Goal: Task Accomplishment & Management: Use online tool/utility

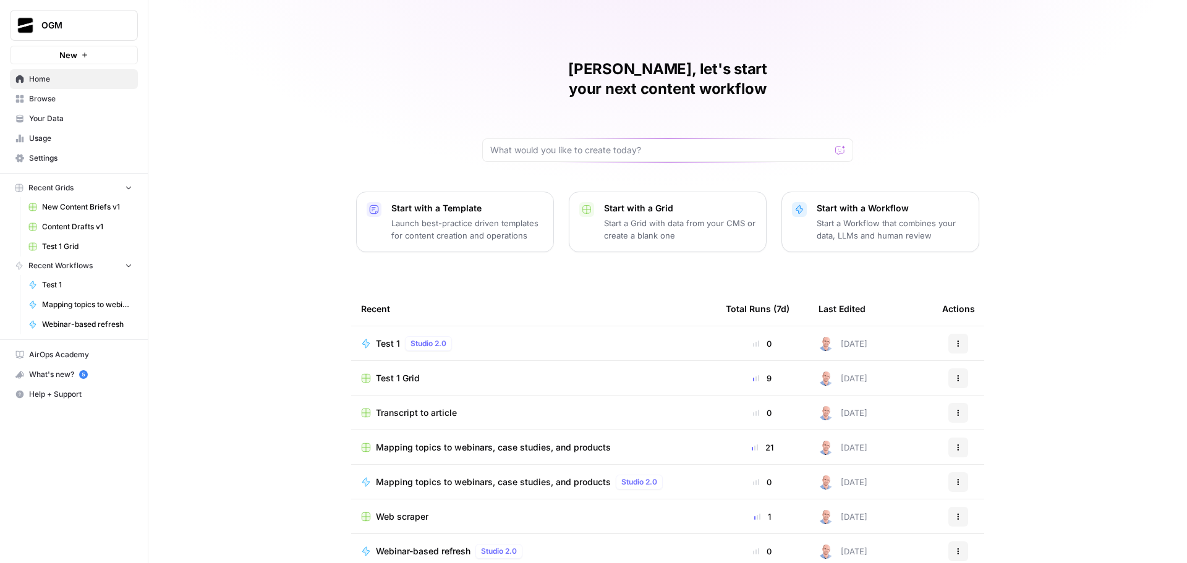
click at [76, 101] on span "Browse" at bounding box center [80, 98] width 103 height 11
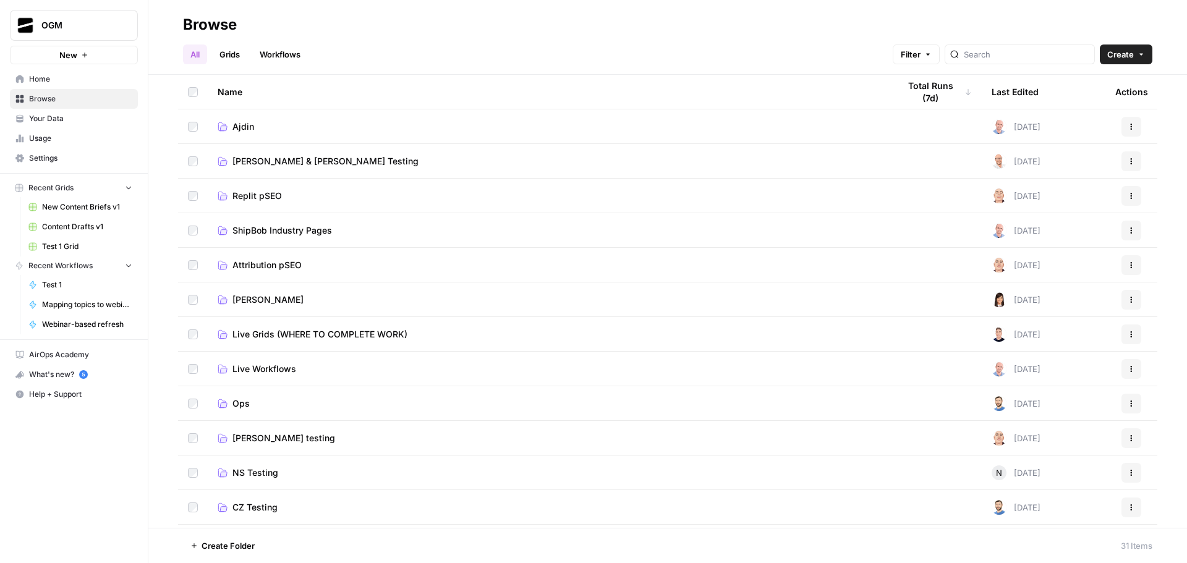
click at [253, 126] on span "Ajdin" at bounding box center [244, 127] width 22 height 12
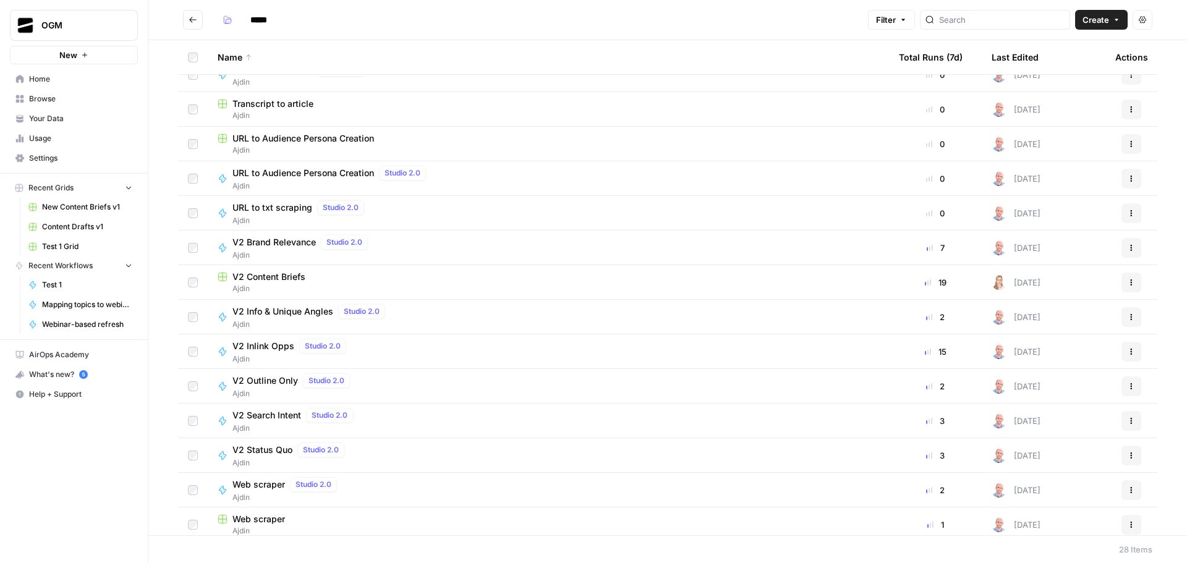
scroll to position [495, 0]
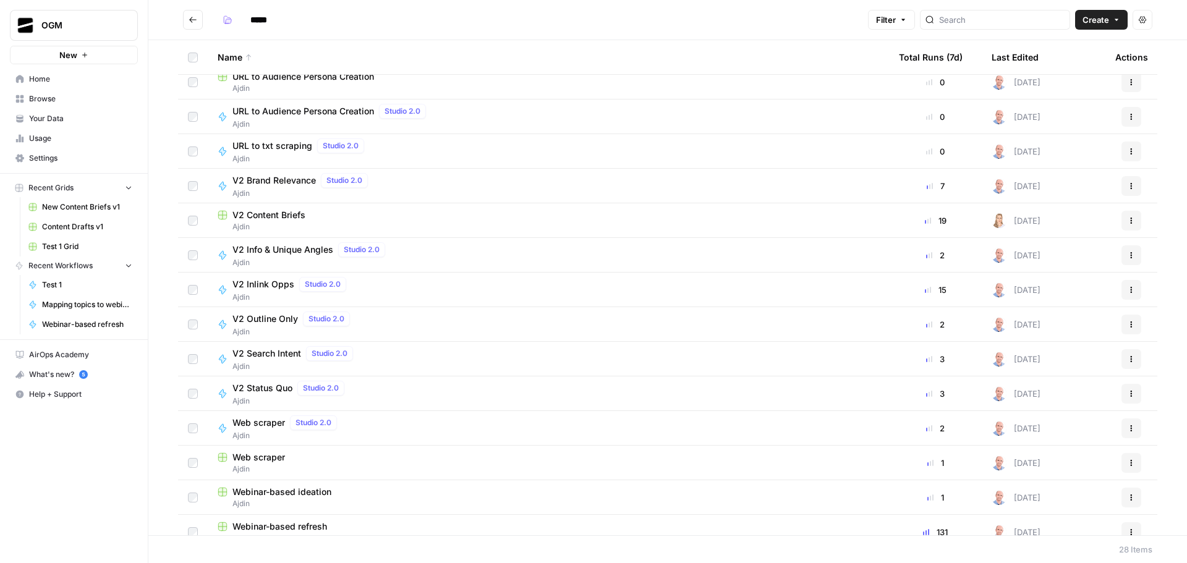
click at [275, 460] on span "Web scraper" at bounding box center [259, 457] width 53 height 12
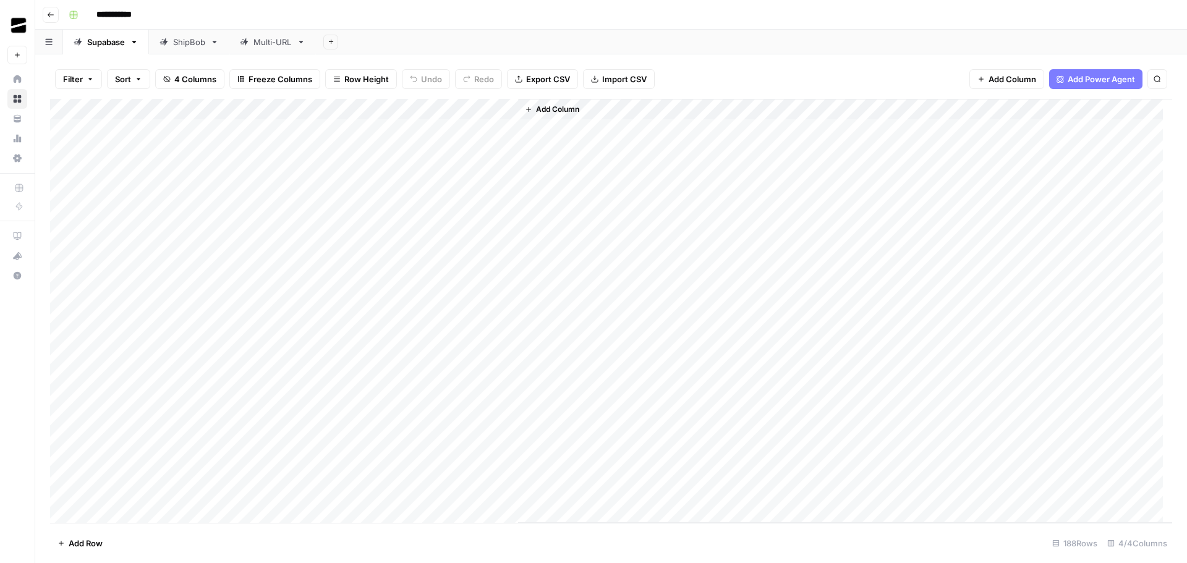
click at [193, 39] on div "ShipBob" at bounding box center [189, 42] width 32 height 12
click at [288, 43] on div "Multi-URL" at bounding box center [273, 42] width 38 height 12
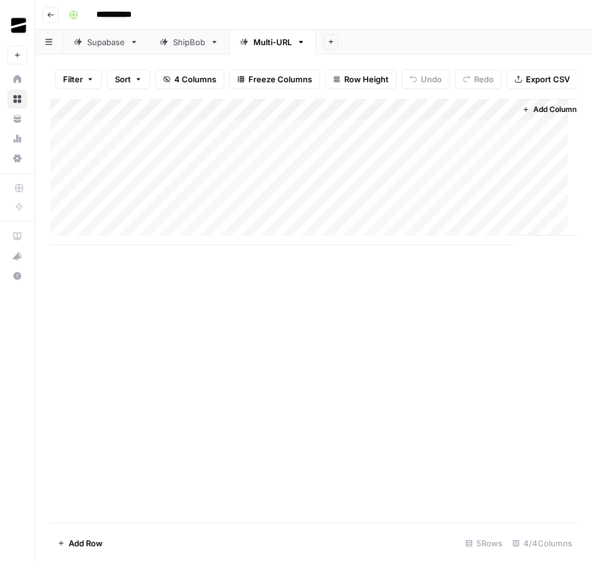
click at [123, 181] on div "Add Column" at bounding box center [313, 172] width 527 height 146
type textarea "**********"
click at [428, 342] on div "Add Column" at bounding box center [313, 311] width 527 height 424
click at [368, 179] on div "Add Column" at bounding box center [313, 172] width 527 height 146
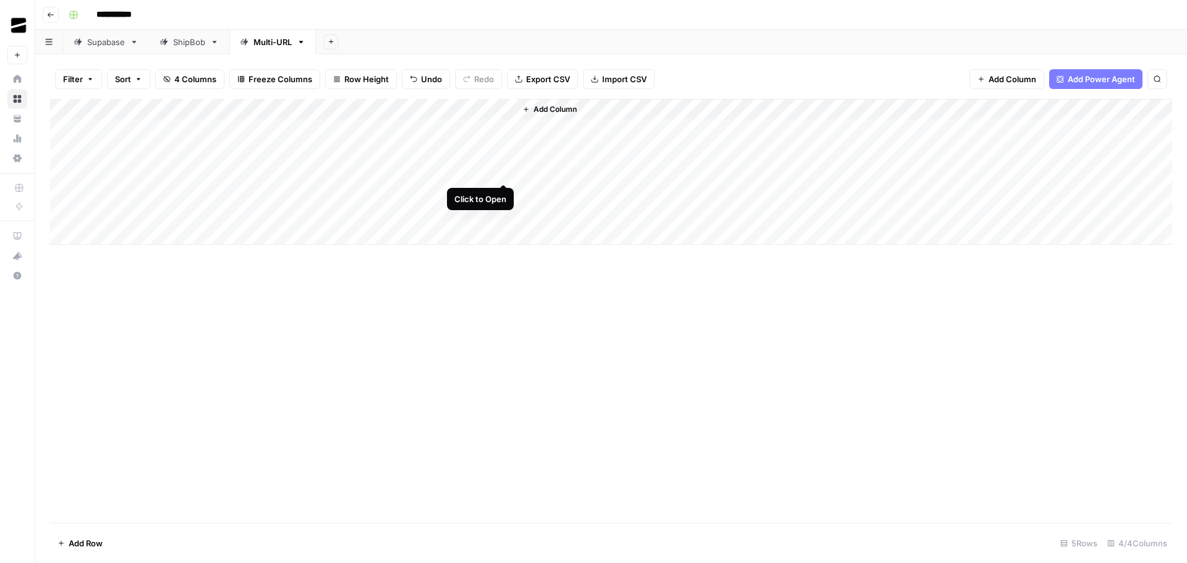
click at [505, 171] on div "Add Column" at bounding box center [611, 172] width 1122 height 146
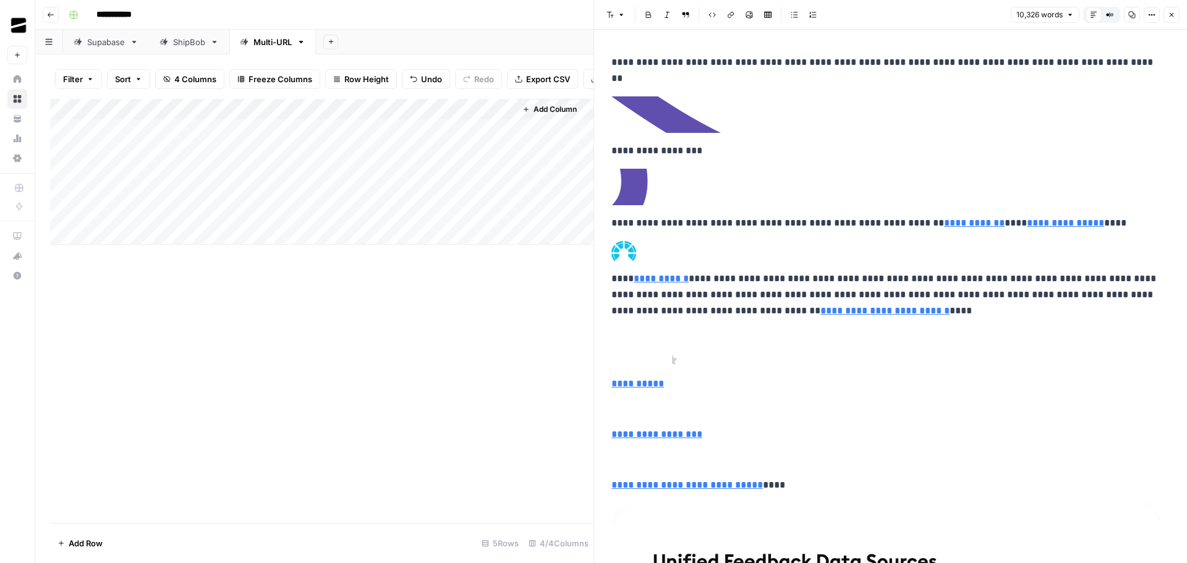
click at [1174, 15] on icon "button" at bounding box center [1171, 14] width 7 height 7
click at [503, 119] on div "Add Column" at bounding box center [322, 172] width 544 height 146
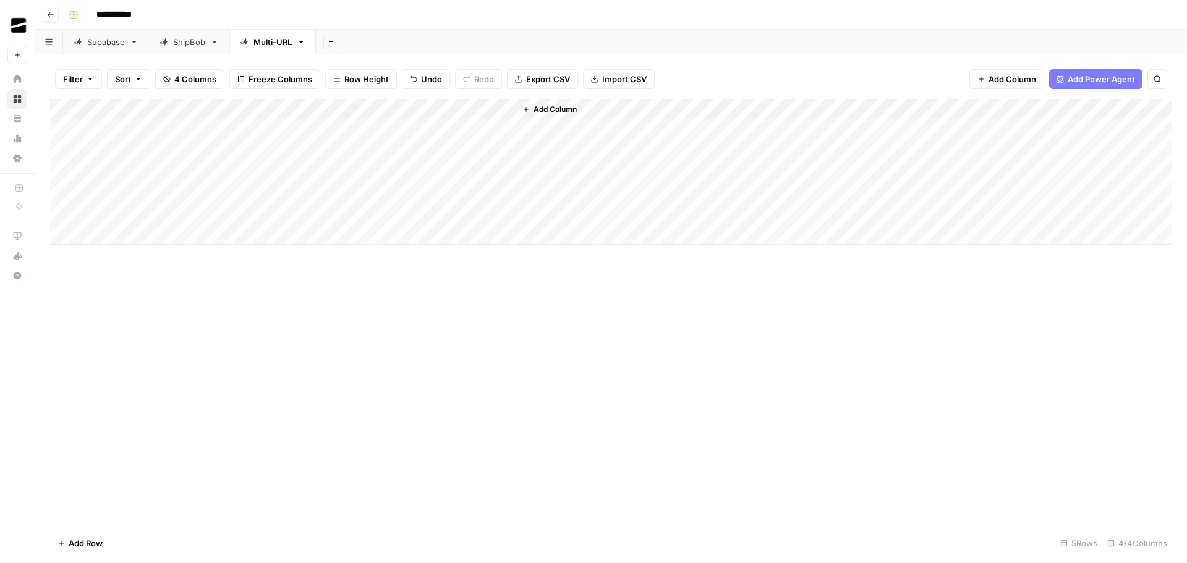
click at [508, 111] on div "Add Column" at bounding box center [611, 172] width 1122 height 146
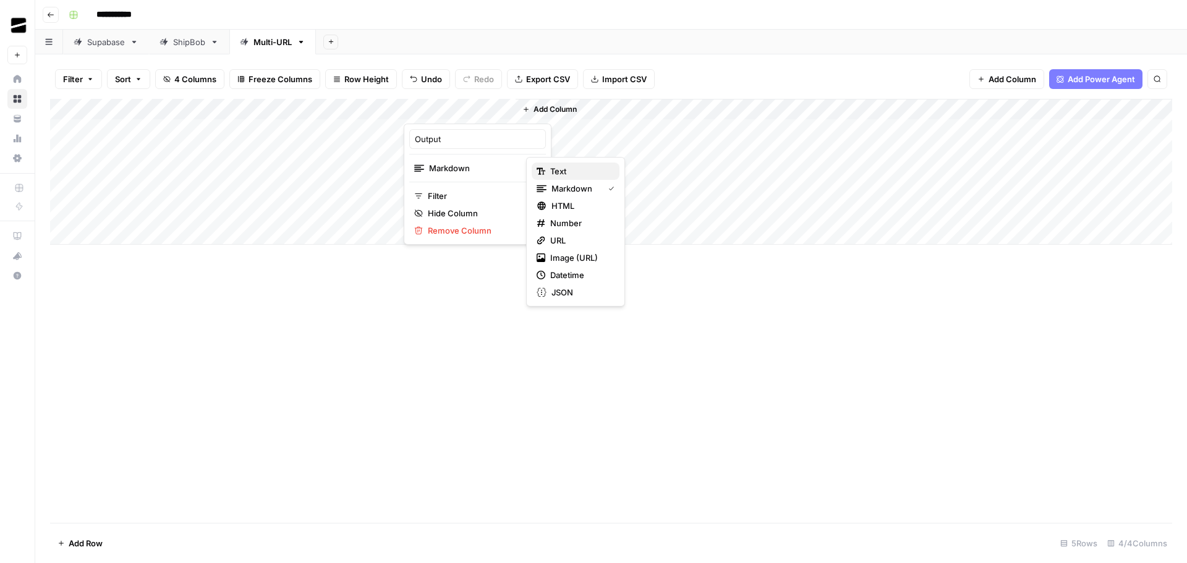
click at [569, 175] on span "Text" at bounding box center [579, 171] width 59 height 12
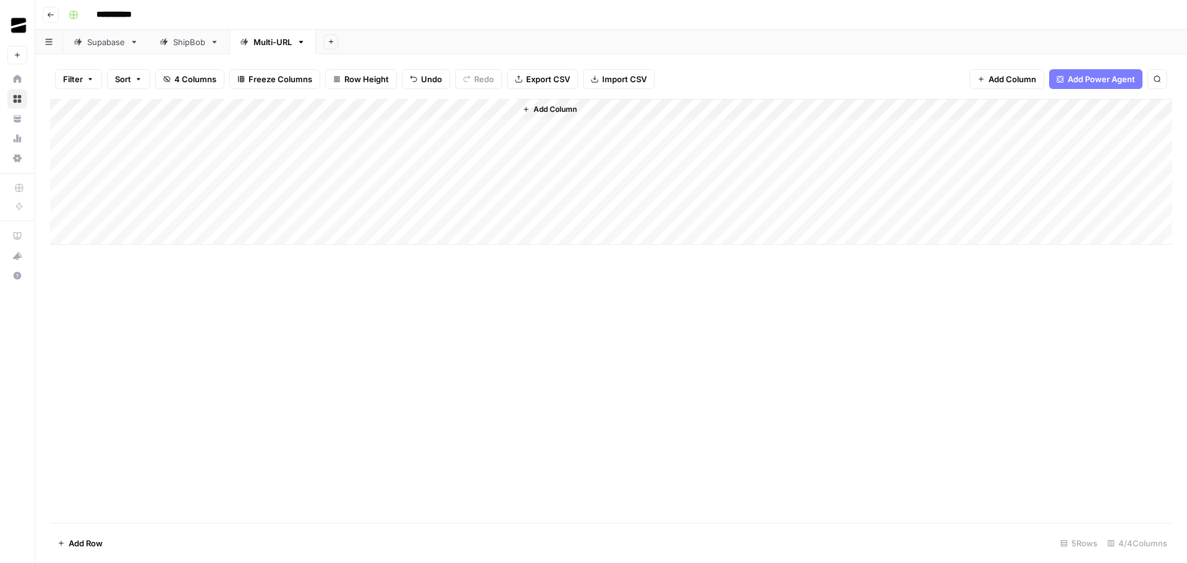
click at [458, 169] on div "Add Column" at bounding box center [611, 172] width 1122 height 146
click at [478, 169] on div "Add Column" at bounding box center [611, 172] width 1122 height 146
click at [802, 370] on div "Add Column" at bounding box center [611, 311] width 1122 height 424
click at [375, 173] on div "Add Column" at bounding box center [611, 172] width 1122 height 146
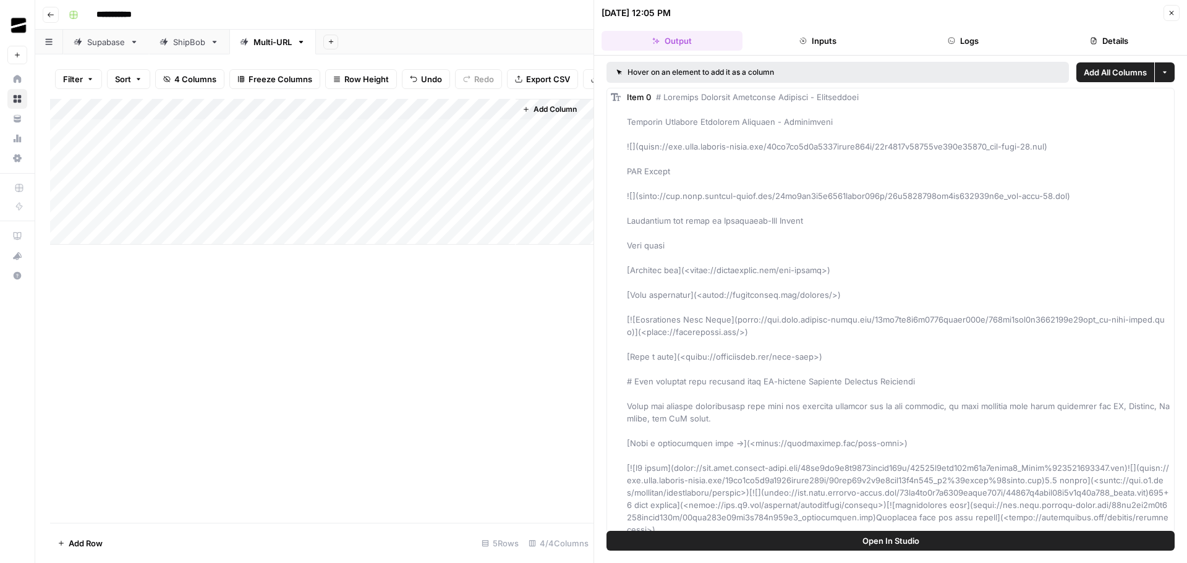
click at [1174, 11] on icon "button" at bounding box center [1172, 13] width 4 height 4
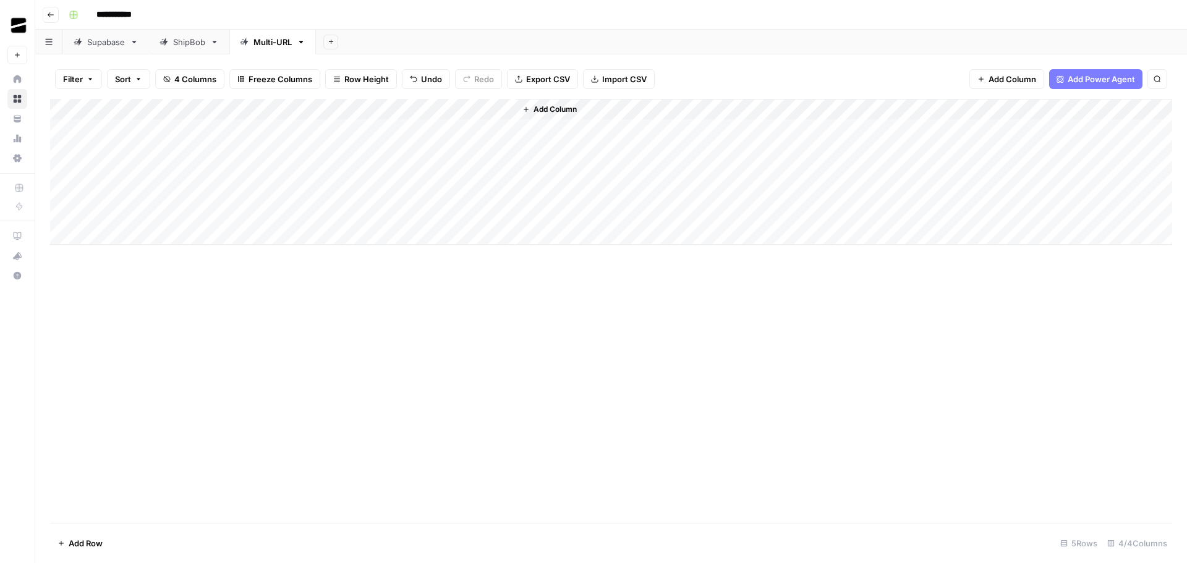
click at [508, 111] on div "Add Column" at bounding box center [611, 172] width 1122 height 146
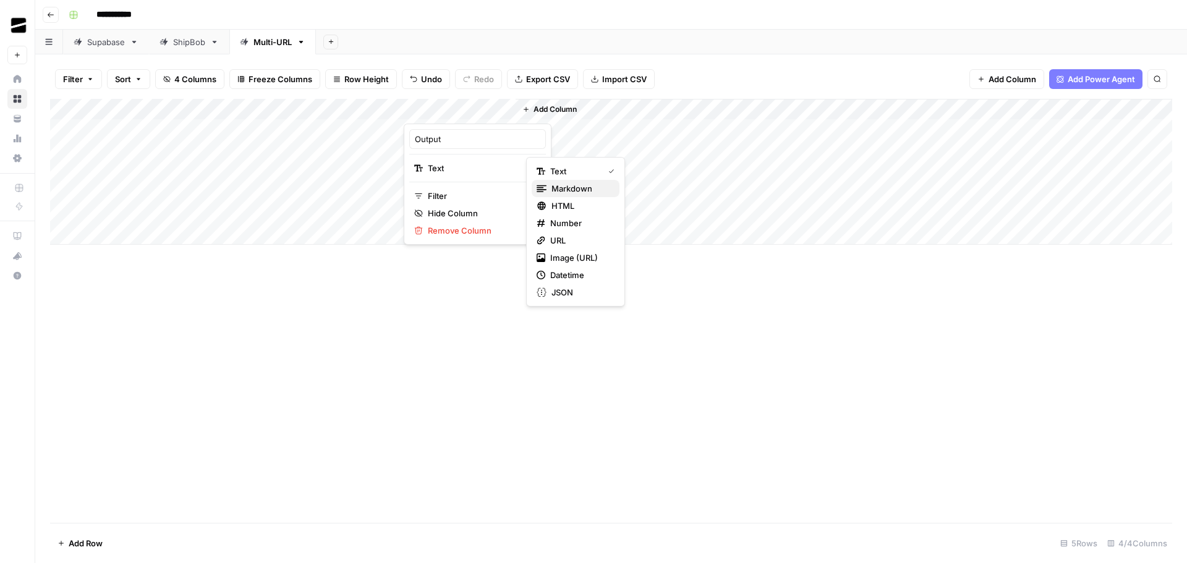
click at [587, 187] on span "Markdown" at bounding box center [581, 188] width 58 height 12
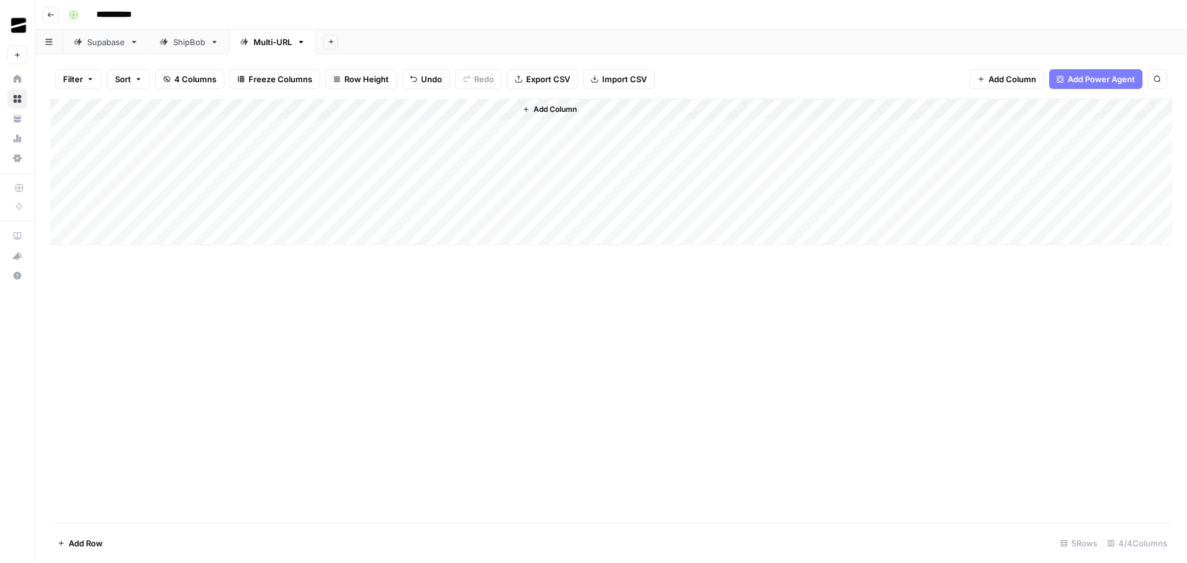
click at [461, 171] on div "Add Column" at bounding box center [611, 172] width 1122 height 146
click at [505, 172] on div "Add Column" at bounding box center [611, 172] width 1122 height 146
click at [673, 333] on div "Add Column" at bounding box center [611, 311] width 1122 height 424
click at [503, 170] on div "Add Column" at bounding box center [611, 172] width 1122 height 146
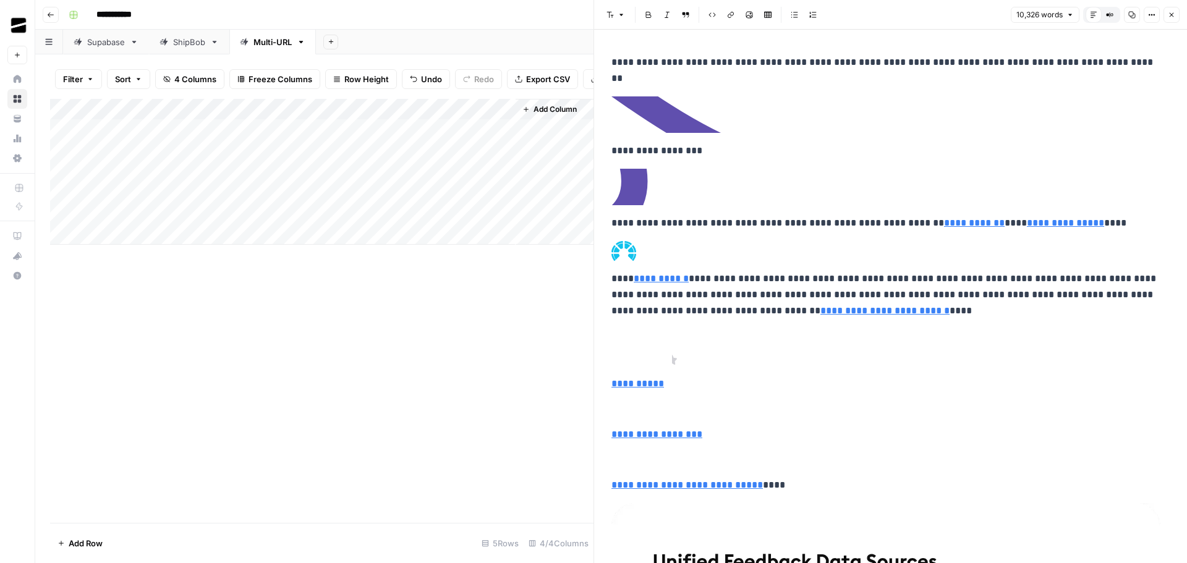
scroll to position [62, 0]
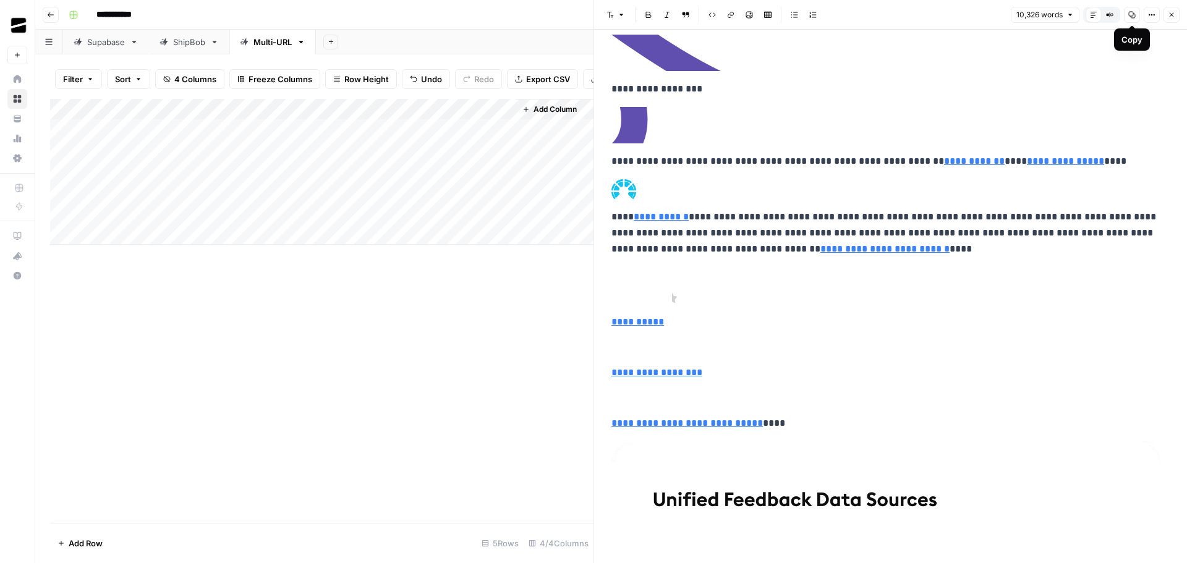
click at [1133, 19] on button "Copy" at bounding box center [1132, 15] width 16 height 16
type input "[URL][DOMAIN_NAME]"
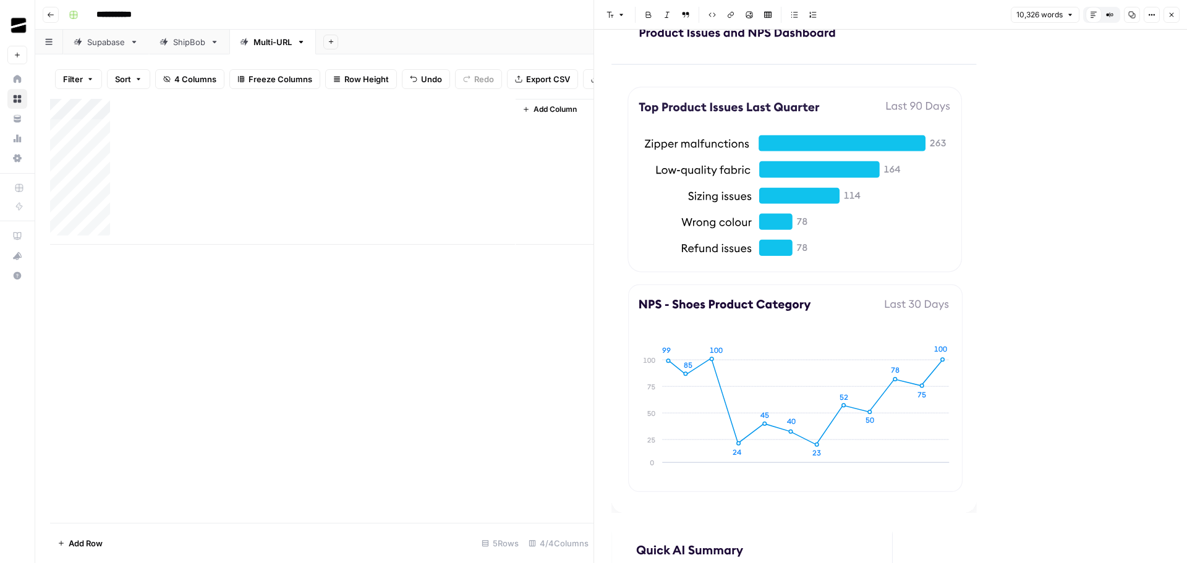
scroll to position [989, 0]
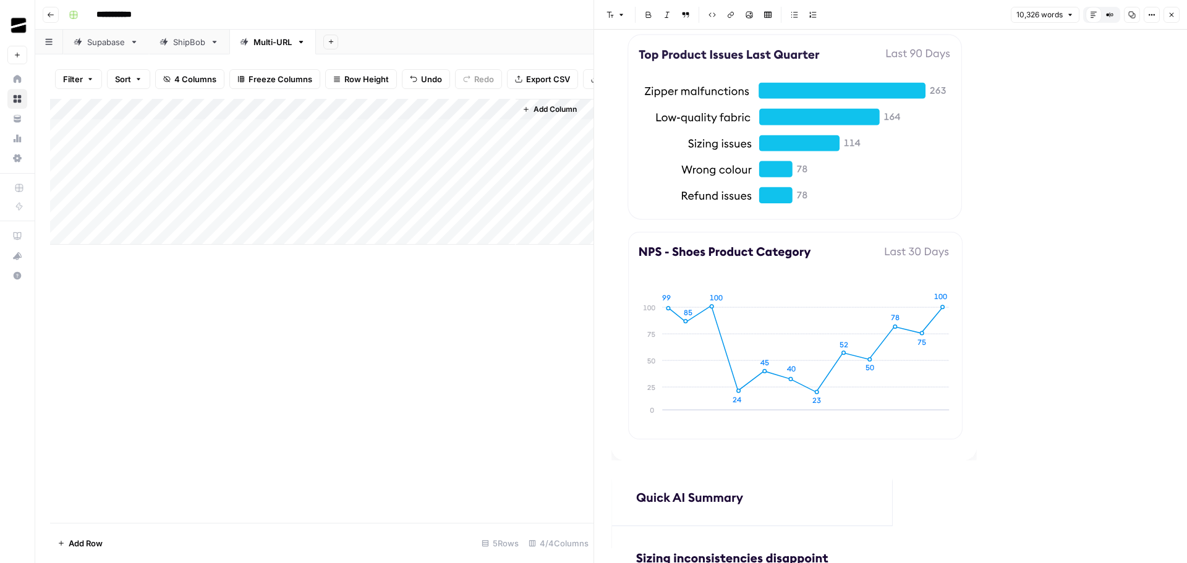
click at [113, 245] on div "Add Column" at bounding box center [322, 172] width 544 height 146
click at [1171, 14] on div "**********" at bounding box center [619, 15] width 1111 height 20
click at [612, 385] on img at bounding box center [794, 205] width 365 height 511
click at [118, 202] on div "Add Column" at bounding box center [322, 182] width 544 height 167
click at [1171, 16] on div "**********" at bounding box center [619, 15] width 1111 height 20
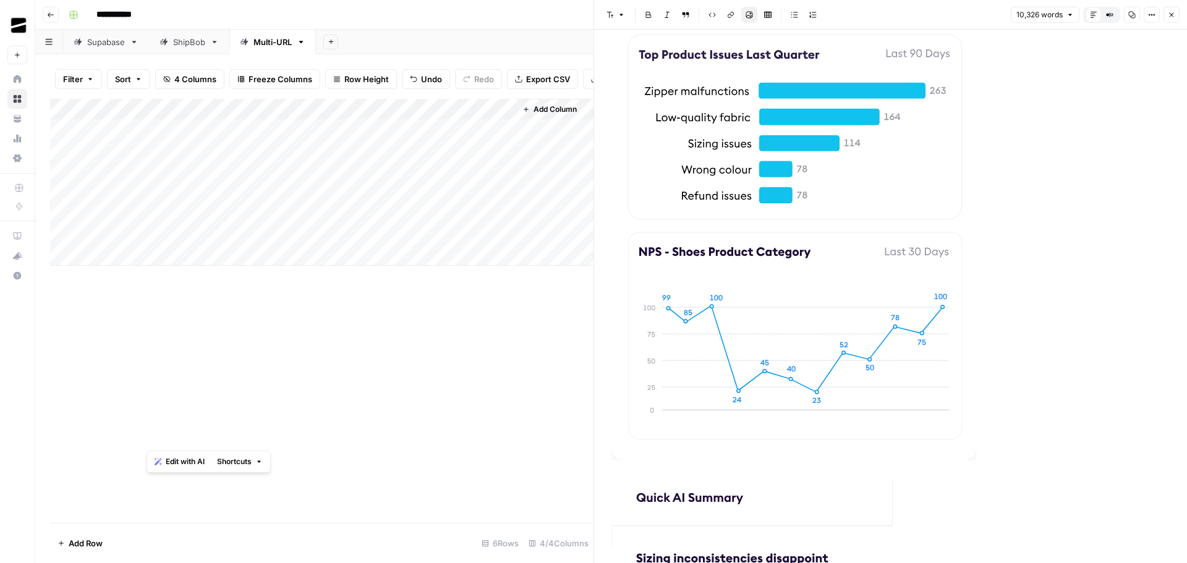
click at [53, 14] on icon "button" at bounding box center [50, 14] width 7 height 7
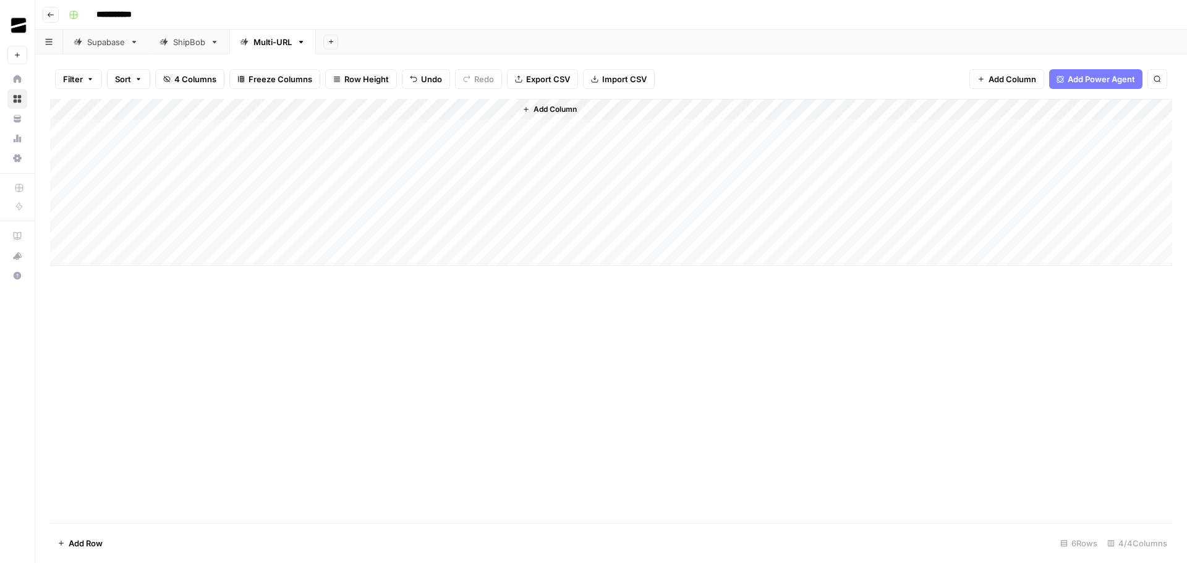
click at [109, 189] on div "Add Column" at bounding box center [611, 182] width 1122 height 167
click at [109, 189] on textarea at bounding box center [168, 193] width 198 height 17
type textarea "**********"
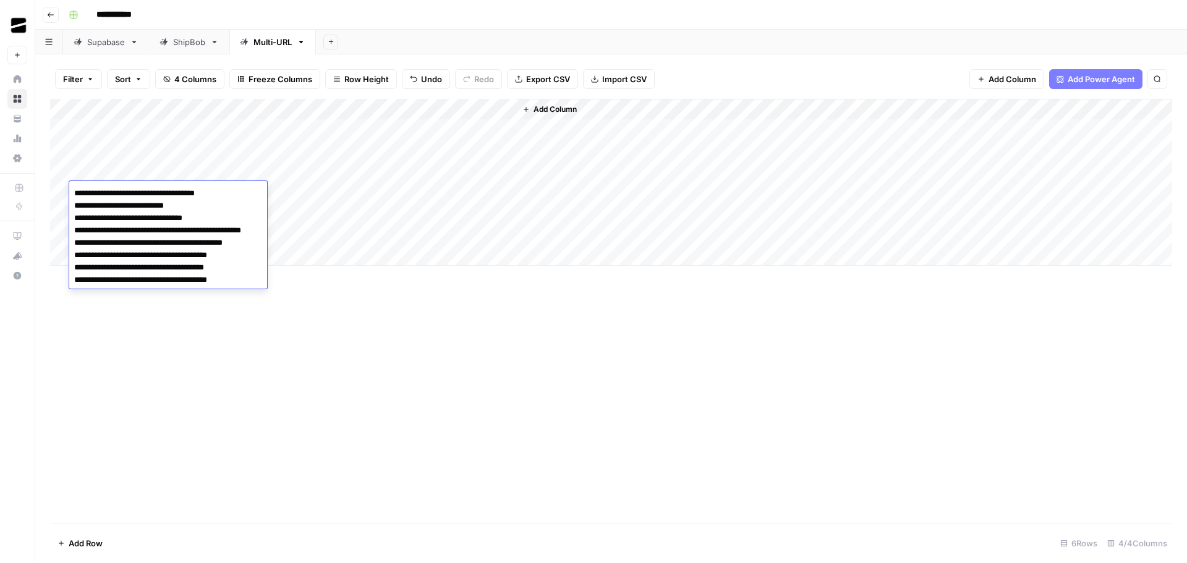
click at [482, 373] on div "Add Column" at bounding box center [611, 311] width 1122 height 424
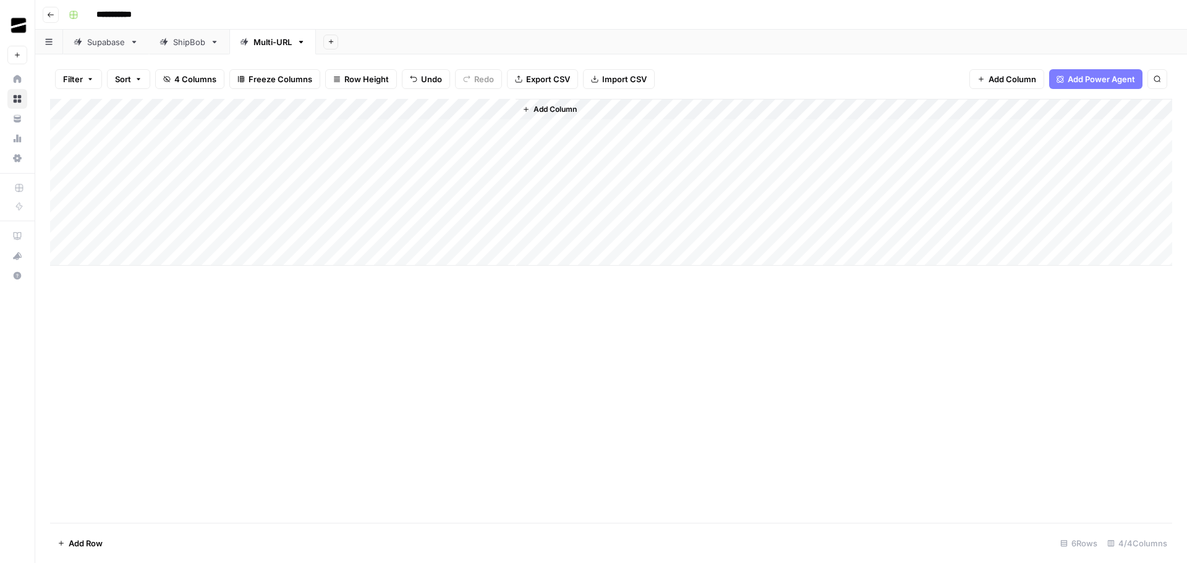
click at [340, 191] on div "Add Column" at bounding box center [611, 182] width 1122 height 167
click at [613, 35] on div "Add Sheet" at bounding box center [751, 42] width 871 height 25
click at [463, 186] on div "Add Column" at bounding box center [611, 182] width 1122 height 167
click at [501, 191] on div "Add Column" at bounding box center [611, 182] width 1122 height 167
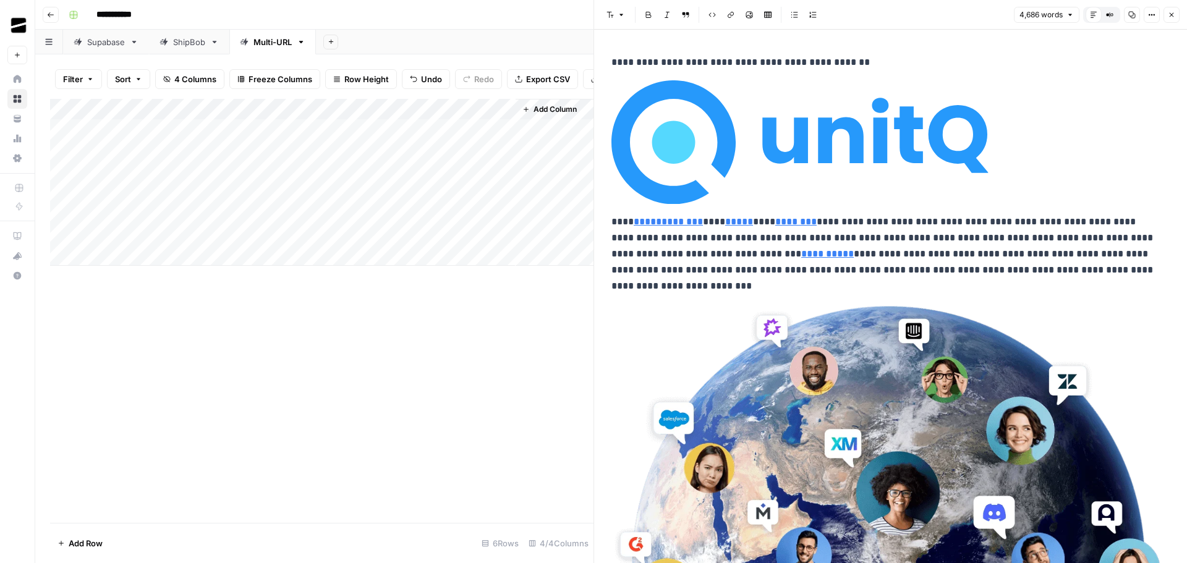
click at [1134, 16] on icon "button" at bounding box center [1132, 14] width 7 height 7
click at [127, 202] on div "Add Column" at bounding box center [322, 182] width 544 height 167
click at [120, 202] on div "Add Column" at bounding box center [322, 182] width 544 height 167
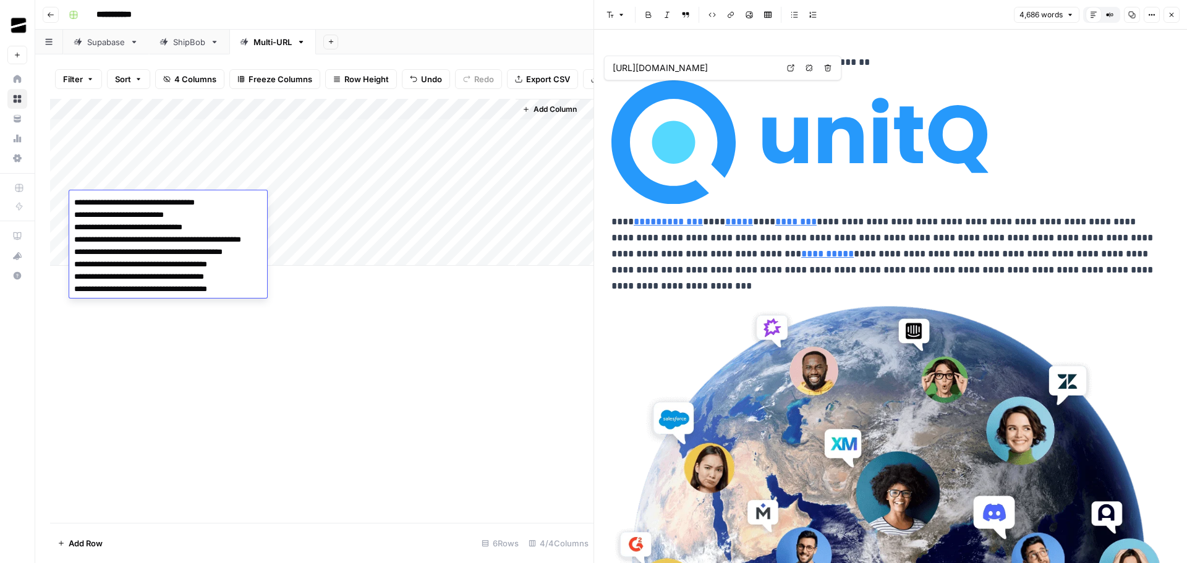
click at [120, 202] on textarea "**********" at bounding box center [168, 246] width 198 height 104
click at [518, 347] on div "Add Column" at bounding box center [322, 311] width 544 height 424
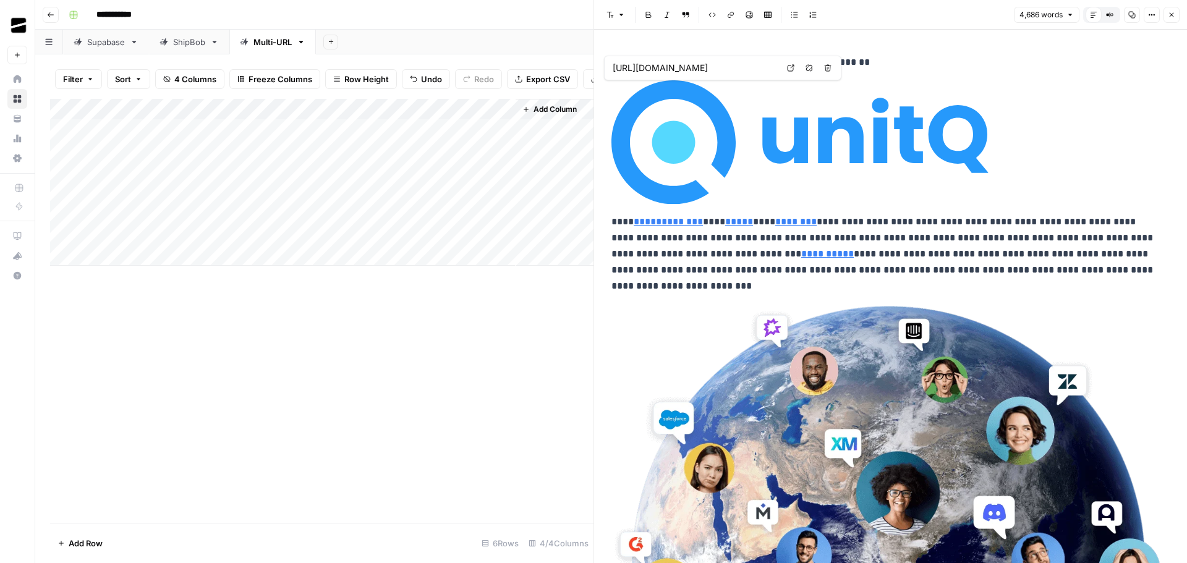
click at [101, 266] on div "Add Column" at bounding box center [322, 182] width 544 height 167
drag, startPoint x: 352, startPoint y: 384, endPoint x: 920, endPoint y: 160, distance: 610.4
click at [350, 385] on div "Add Column" at bounding box center [322, 311] width 544 height 424
click at [121, 222] on div "Add Column" at bounding box center [322, 193] width 544 height 188
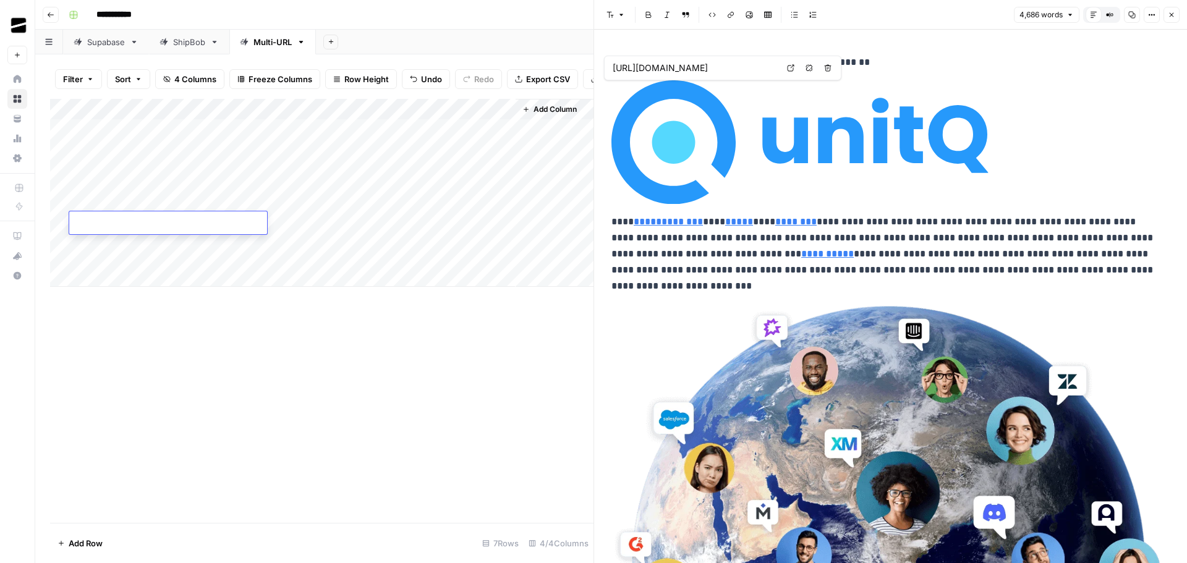
click at [137, 220] on textarea at bounding box center [168, 223] width 198 height 17
paste textarea "**********"
type textarea "**********"
click at [354, 367] on div "Add Column" at bounding box center [322, 311] width 544 height 424
click at [357, 221] on div "Add Column" at bounding box center [322, 193] width 544 height 188
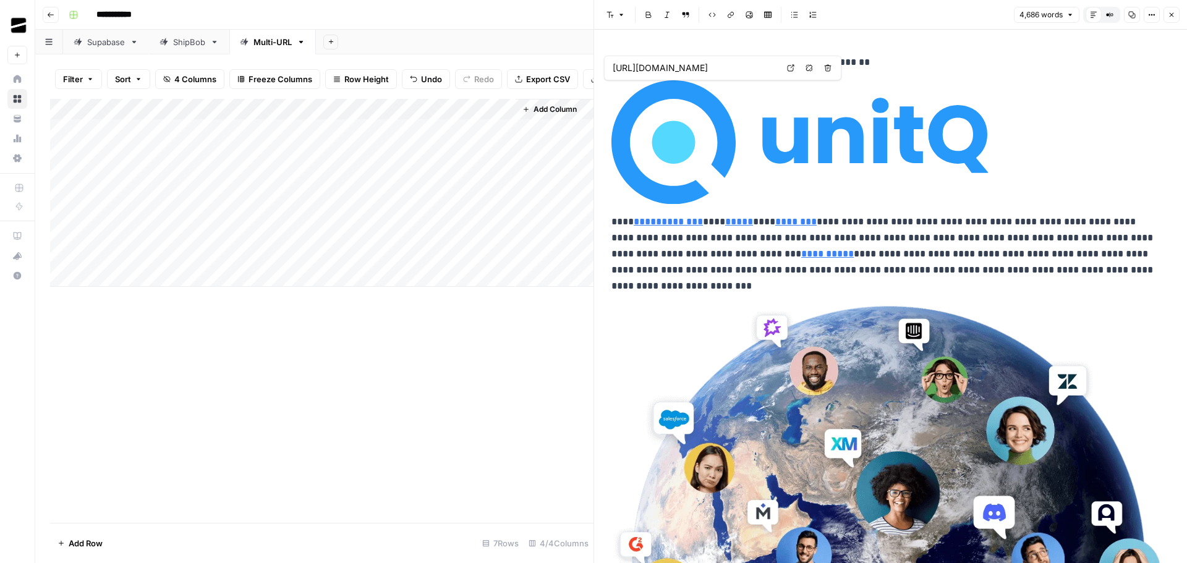
click at [118, 245] on div "Add Column" at bounding box center [322, 193] width 544 height 188
click at [143, 239] on textarea at bounding box center [168, 244] width 198 height 17
paste textarea "**********"
type textarea "**********"
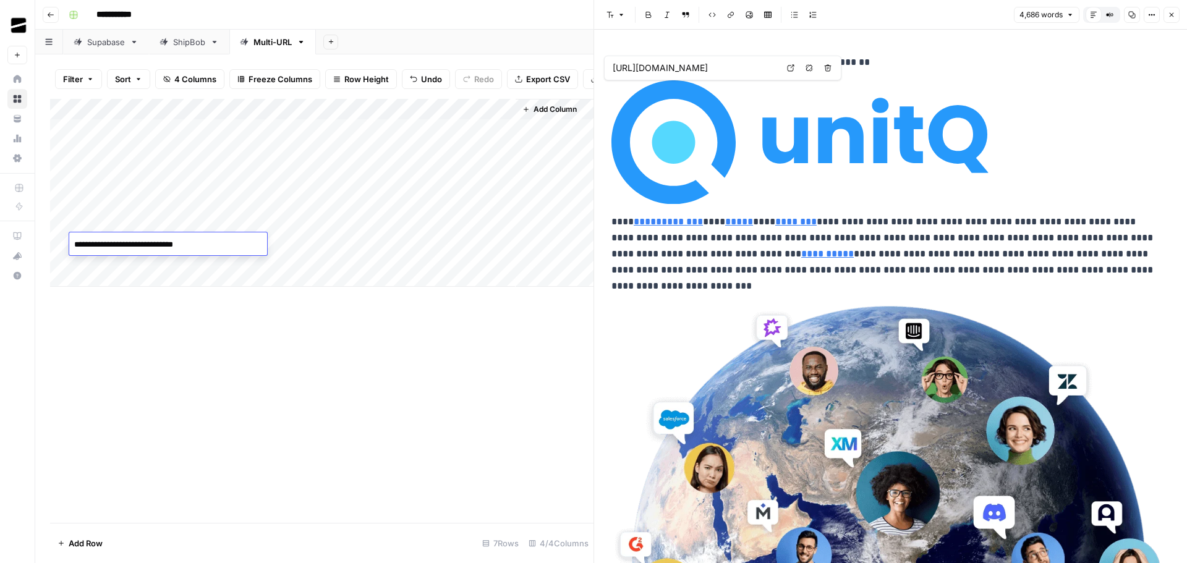
click at [304, 360] on div "Add Column" at bounding box center [322, 311] width 544 height 424
click at [357, 241] on div "Add Column" at bounding box center [322, 193] width 544 height 188
click at [1171, 13] on icon "button" at bounding box center [1171, 14] width 7 height 7
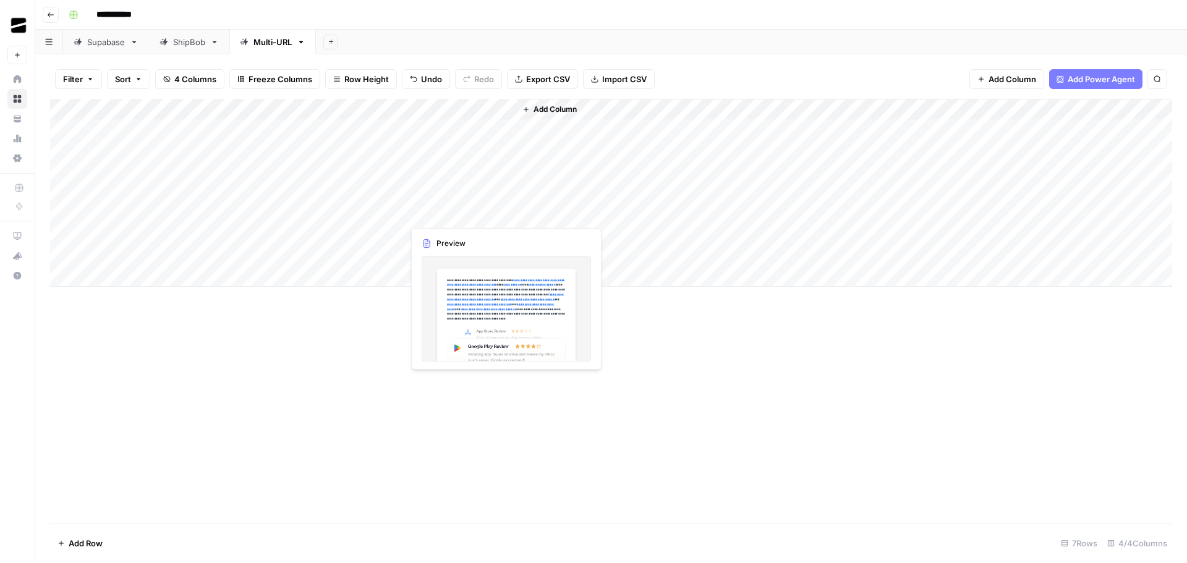
click at [451, 211] on div "Add Column" at bounding box center [611, 193] width 1122 height 188
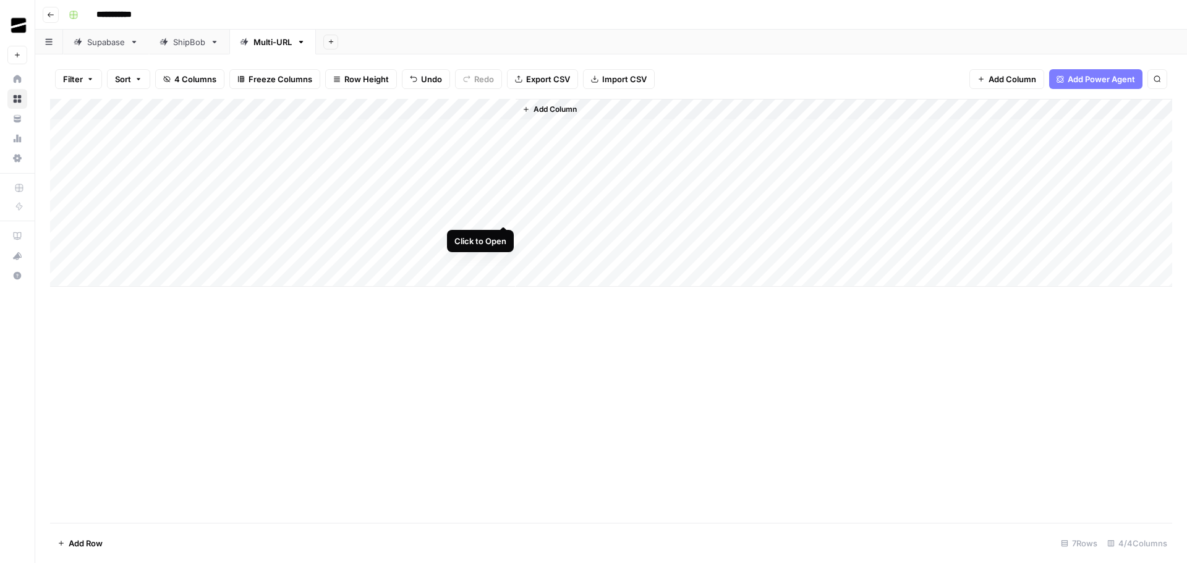
click at [502, 213] on div "Add Column" at bounding box center [611, 193] width 1122 height 188
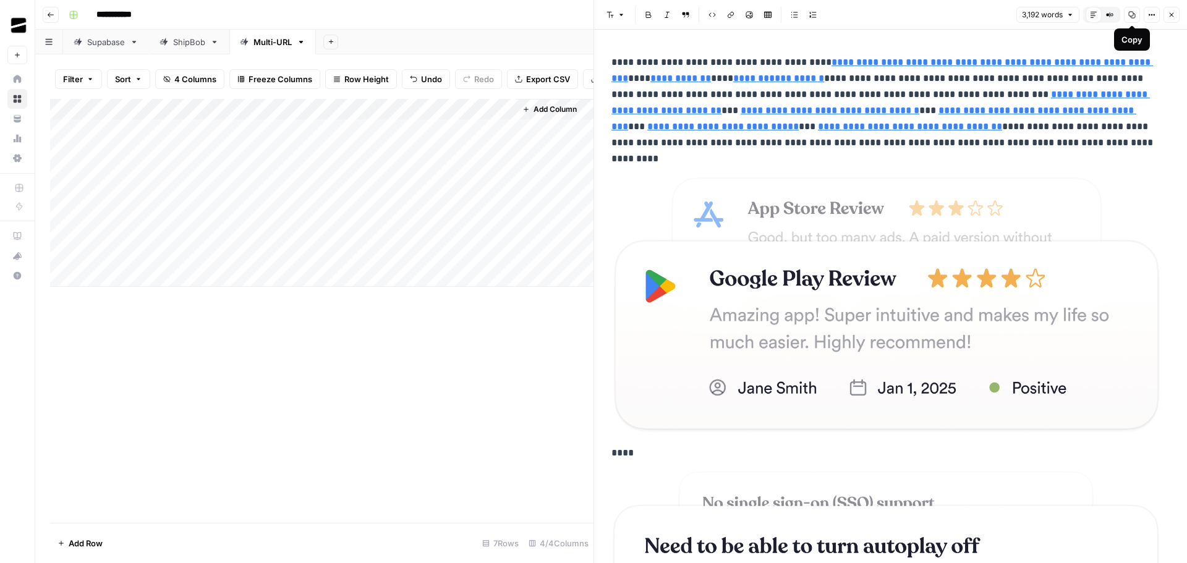
click at [1133, 17] on icon "button" at bounding box center [1132, 14] width 7 height 7
click at [503, 244] on div "Add Column" at bounding box center [322, 193] width 544 height 188
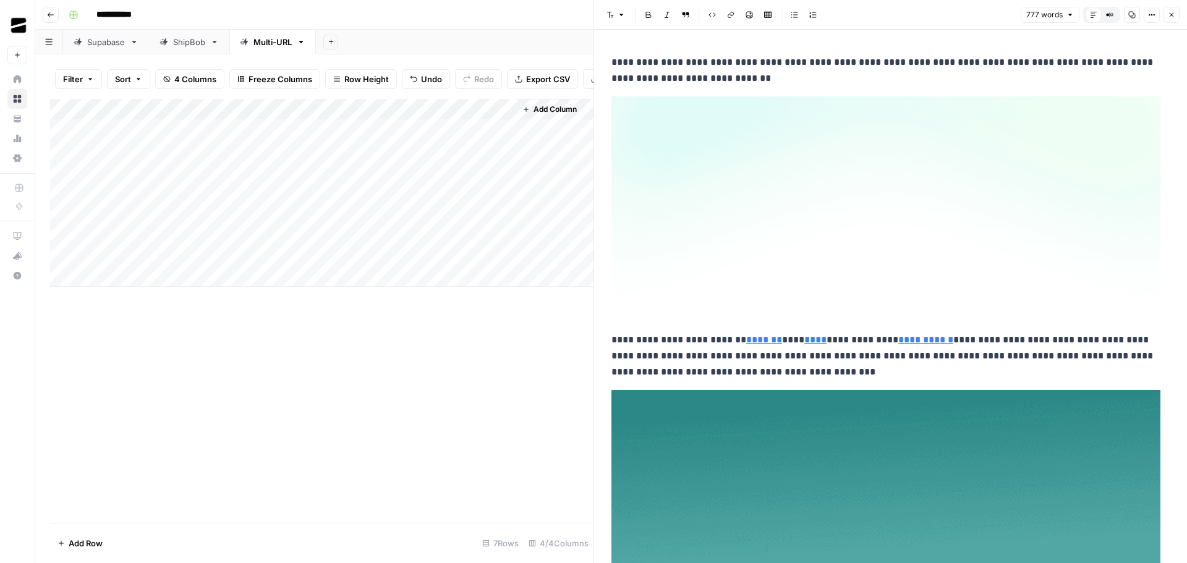
click at [1133, 17] on icon "button" at bounding box center [1132, 14] width 7 height 7
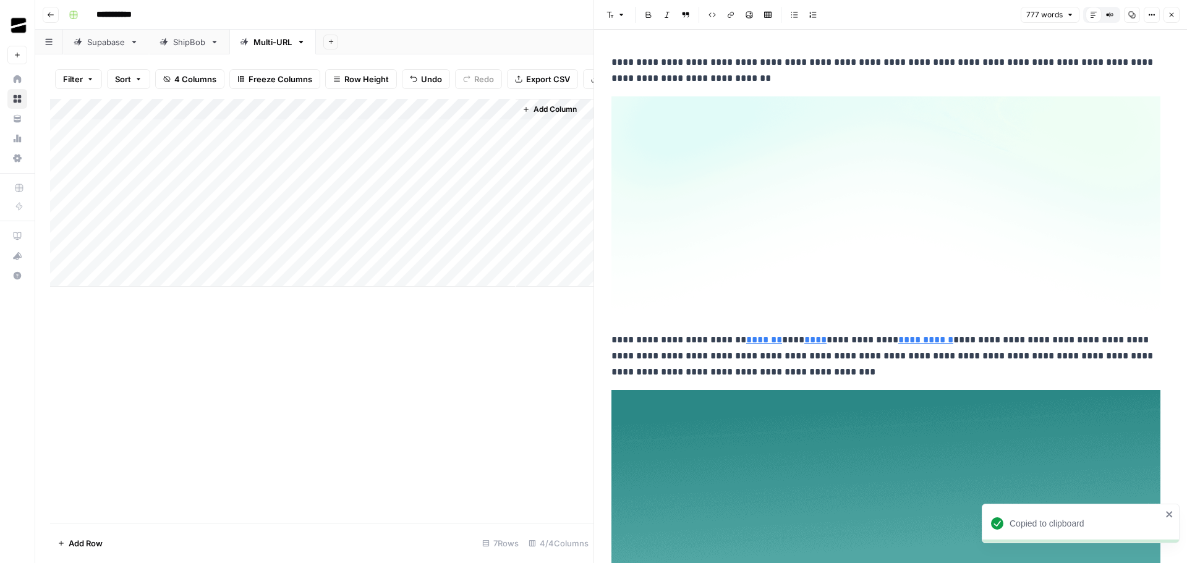
click at [1174, 11] on button "Close" at bounding box center [1172, 15] width 16 height 16
